Goal: Navigation & Orientation: Go to known website

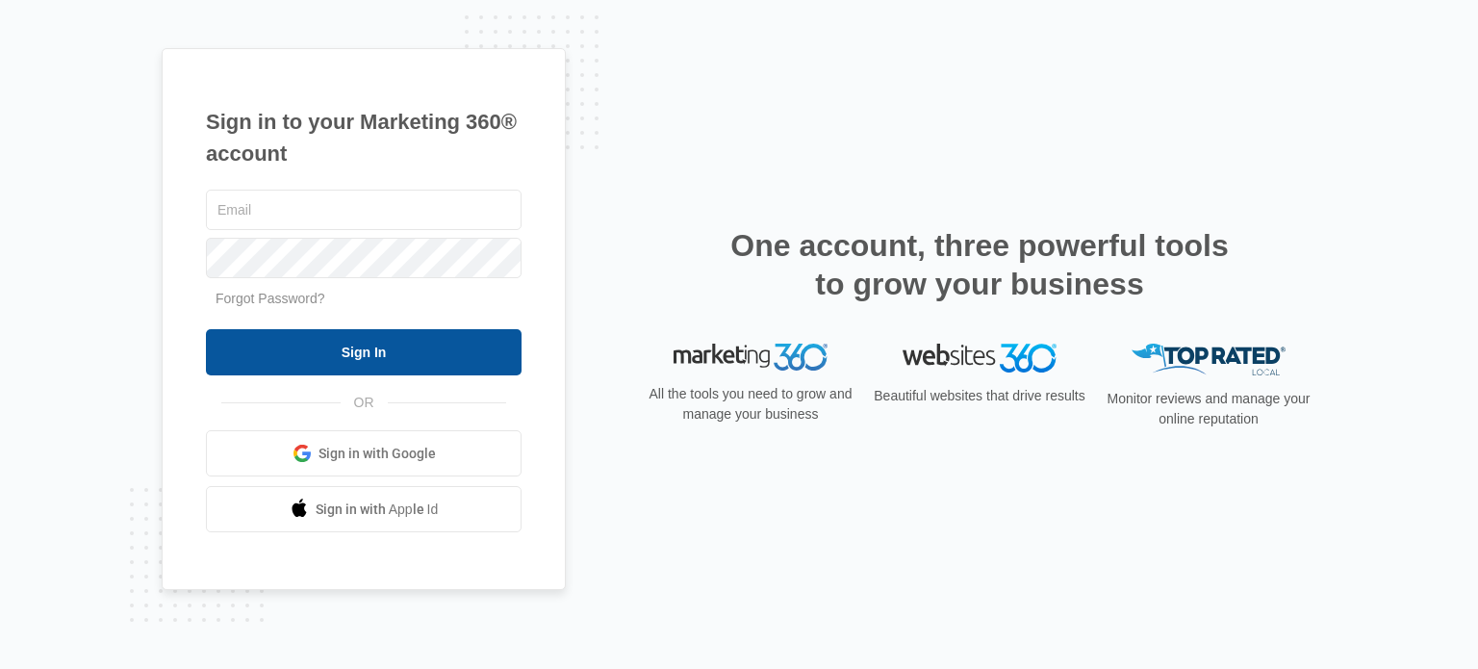
type input "coh4190@gmail.com"
click at [411, 356] on input "Sign In" at bounding box center [364, 352] width 316 height 46
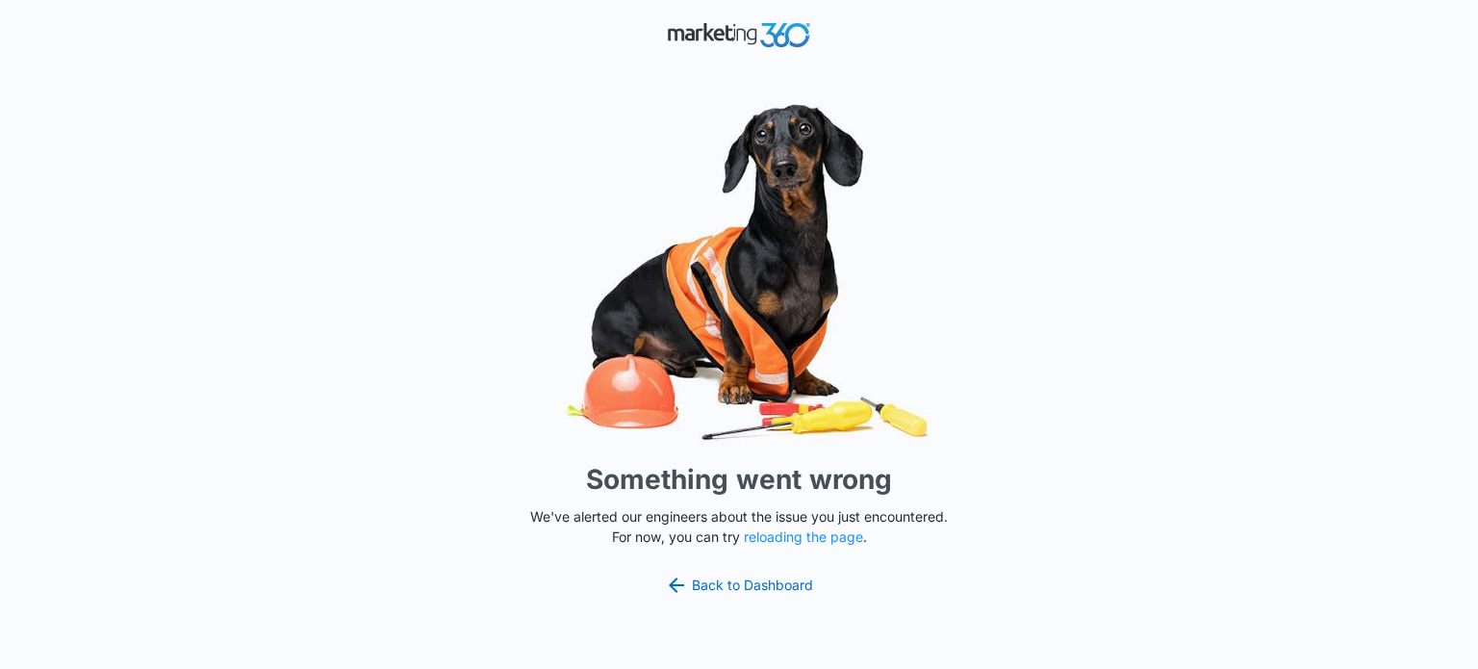
click at [411, 356] on div "Something went wrong We've alerted our engineers about the issue you just encou…" at bounding box center [739, 334] width 1478 height 669
click at [803, 531] on button "reloading the page" at bounding box center [803, 536] width 119 height 15
